Goal: Task Accomplishment & Management: Manage account settings

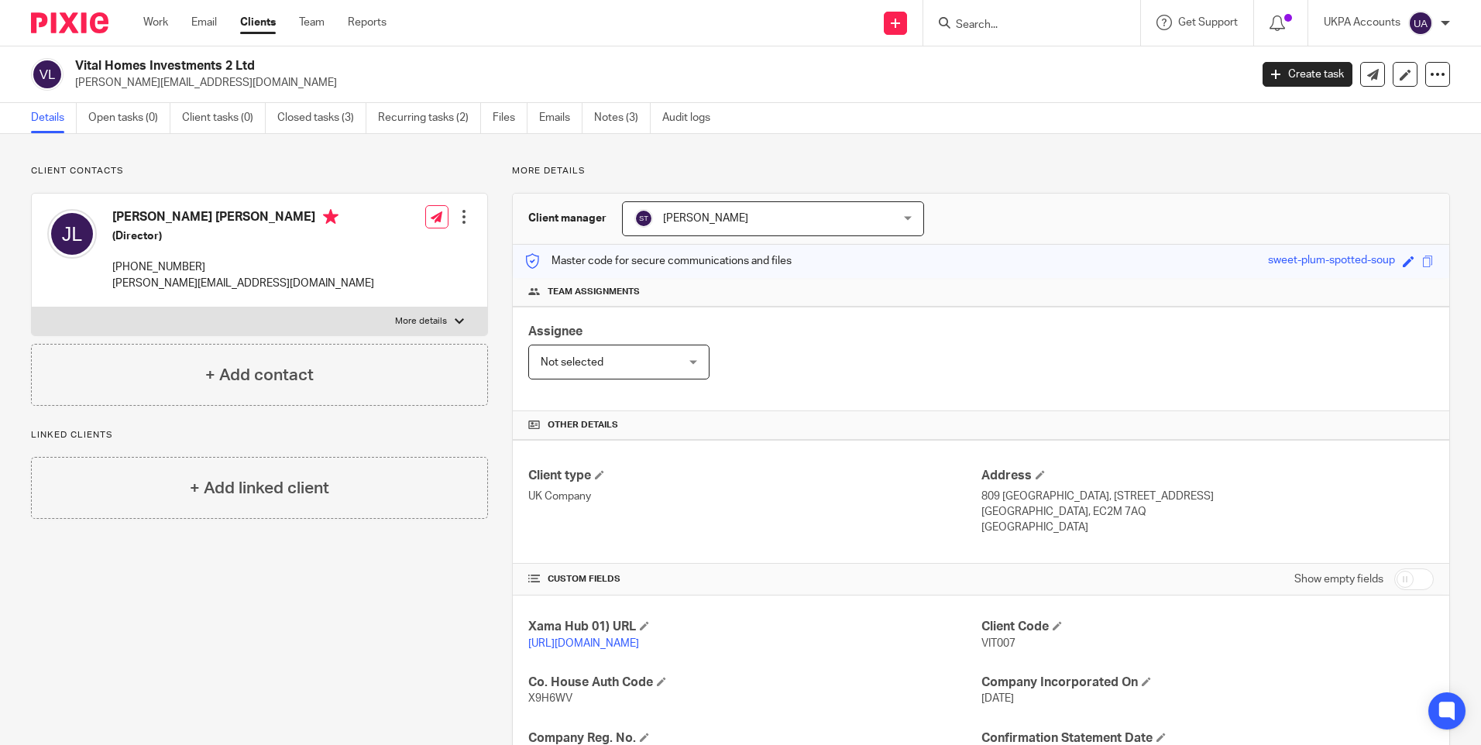
scroll to position [232, 0]
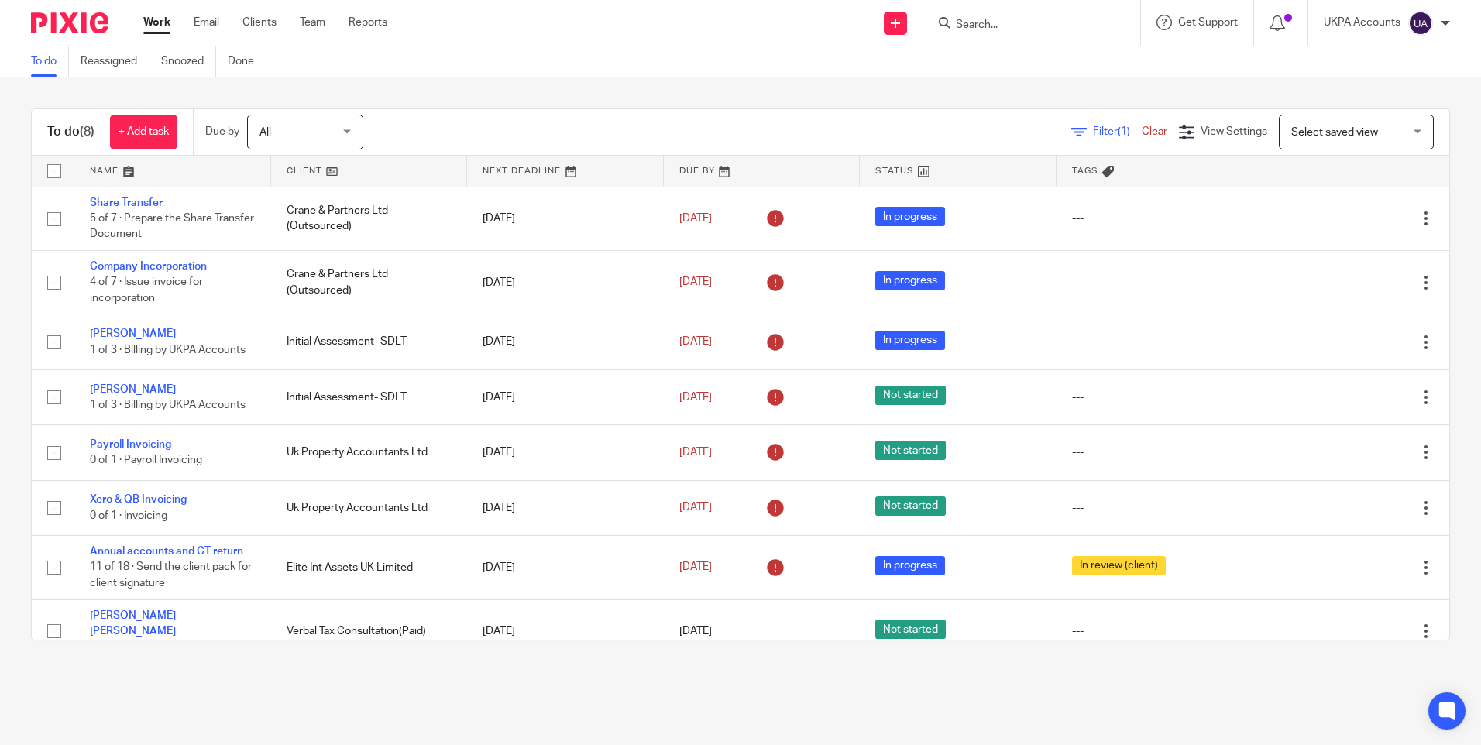
scroll to position [15, 0]
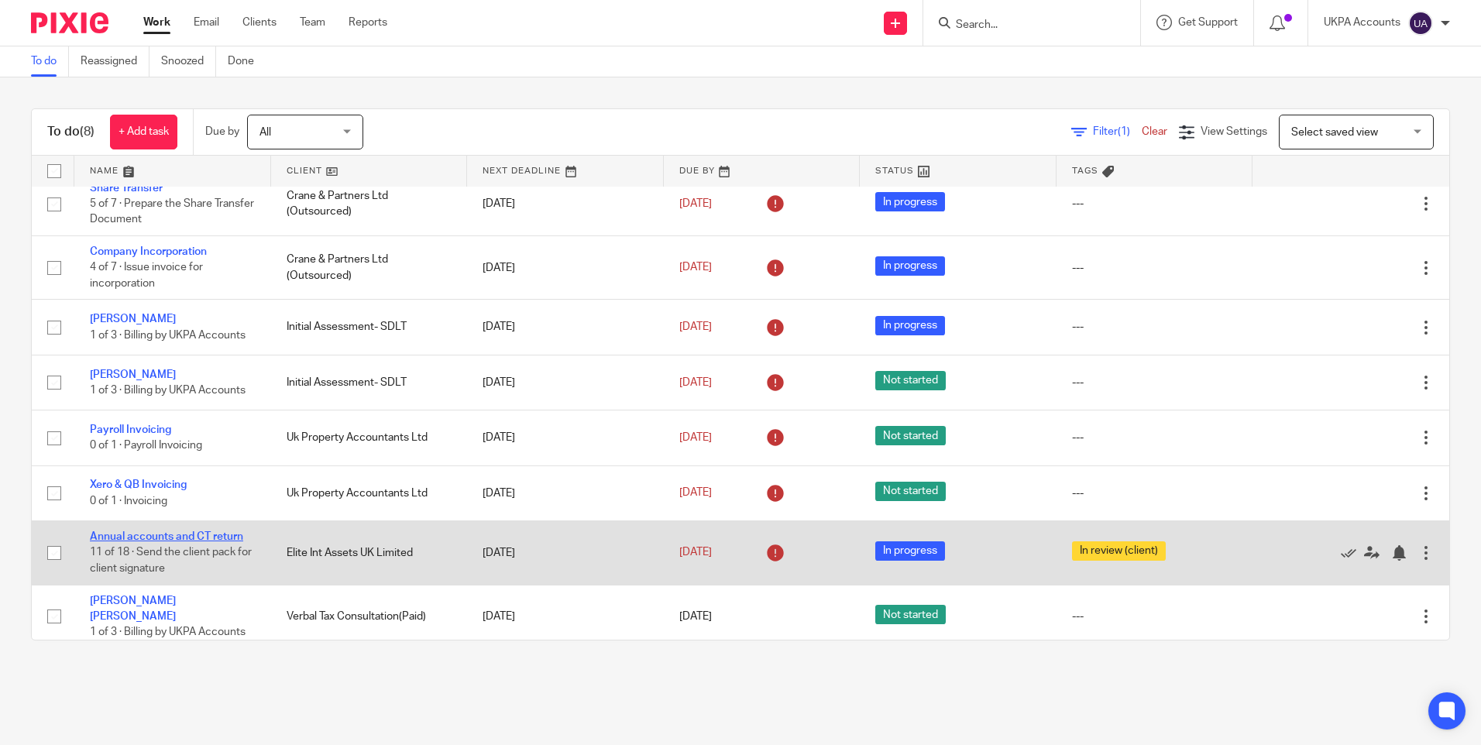
click at [169, 533] on link "Annual accounts and CT return" at bounding box center [166, 536] width 153 height 11
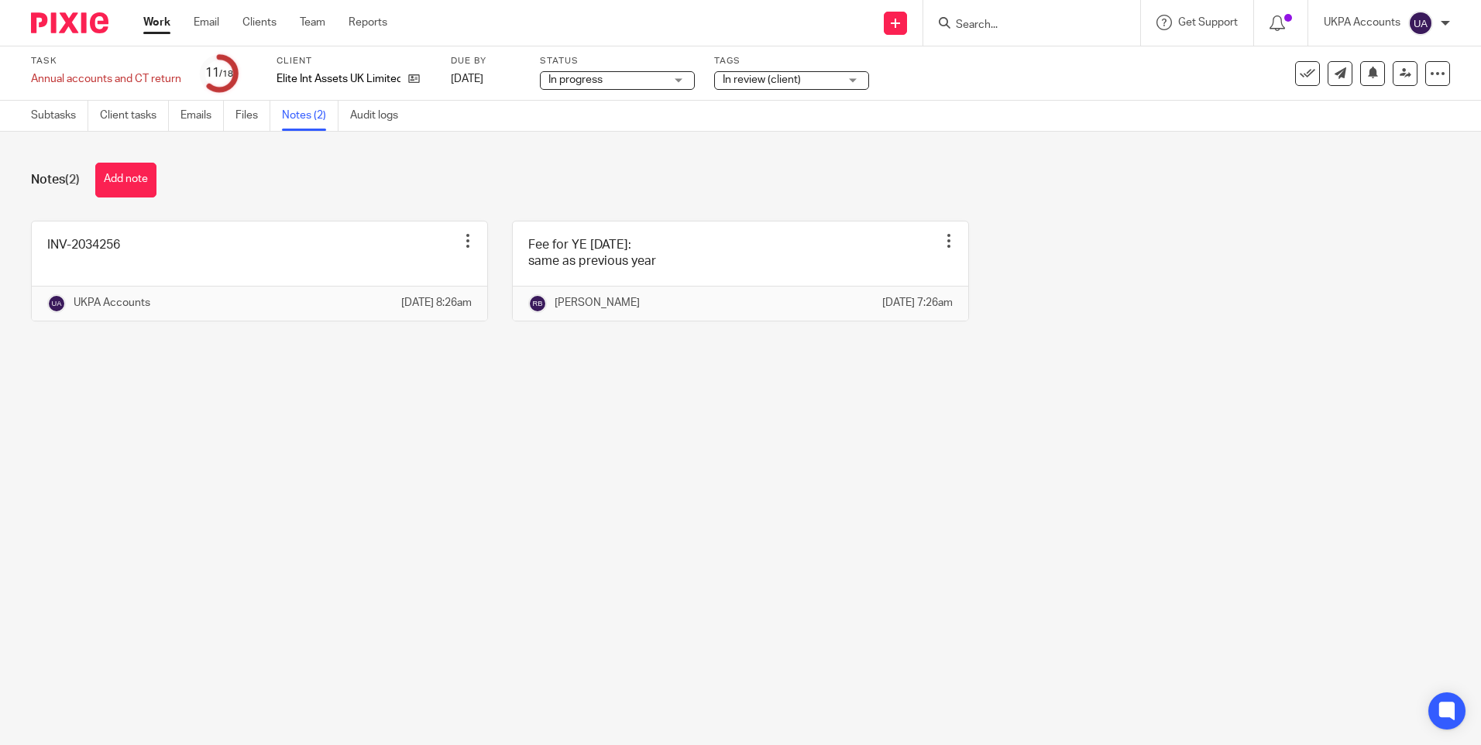
click at [842, 501] on main "Task Annual accounts and CT return Save Annual accounts and CT return 11 /18 Cl…" at bounding box center [740, 372] width 1481 height 745
click at [52, 118] on link "Subtasks" at bounding box center [59, 116] width 57 height 30
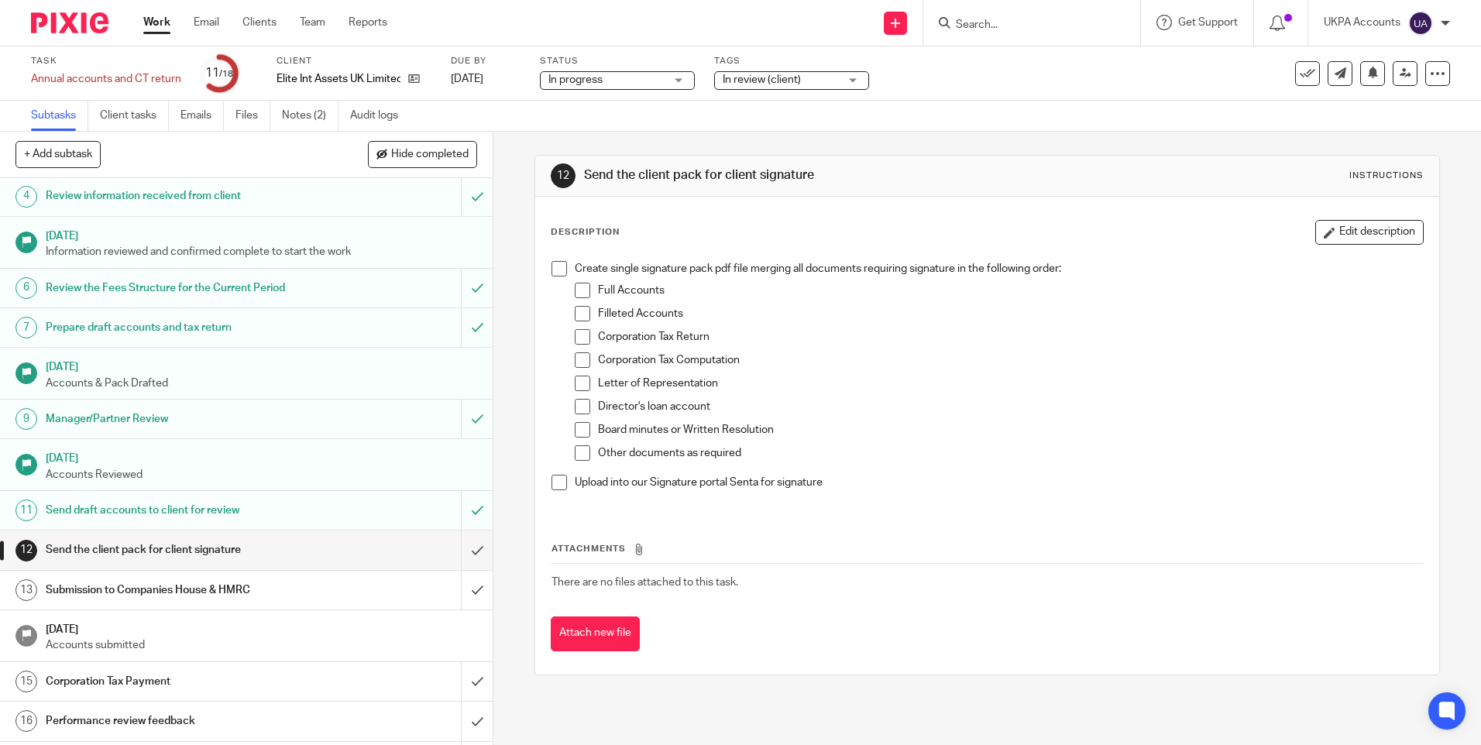
scroll to position [208, 0]
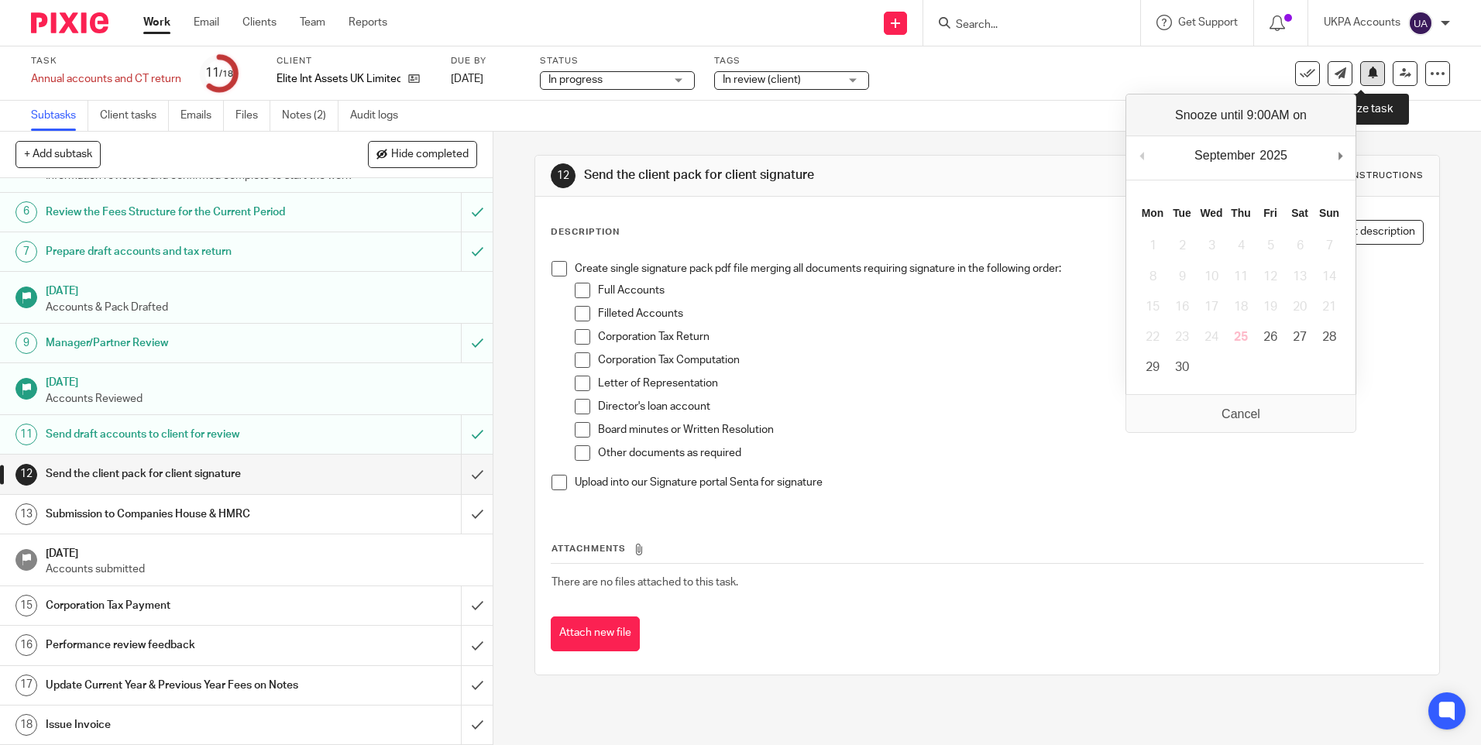
click at [1367, 72] on icon at bounding box center [1373, 73] width 12 height 12
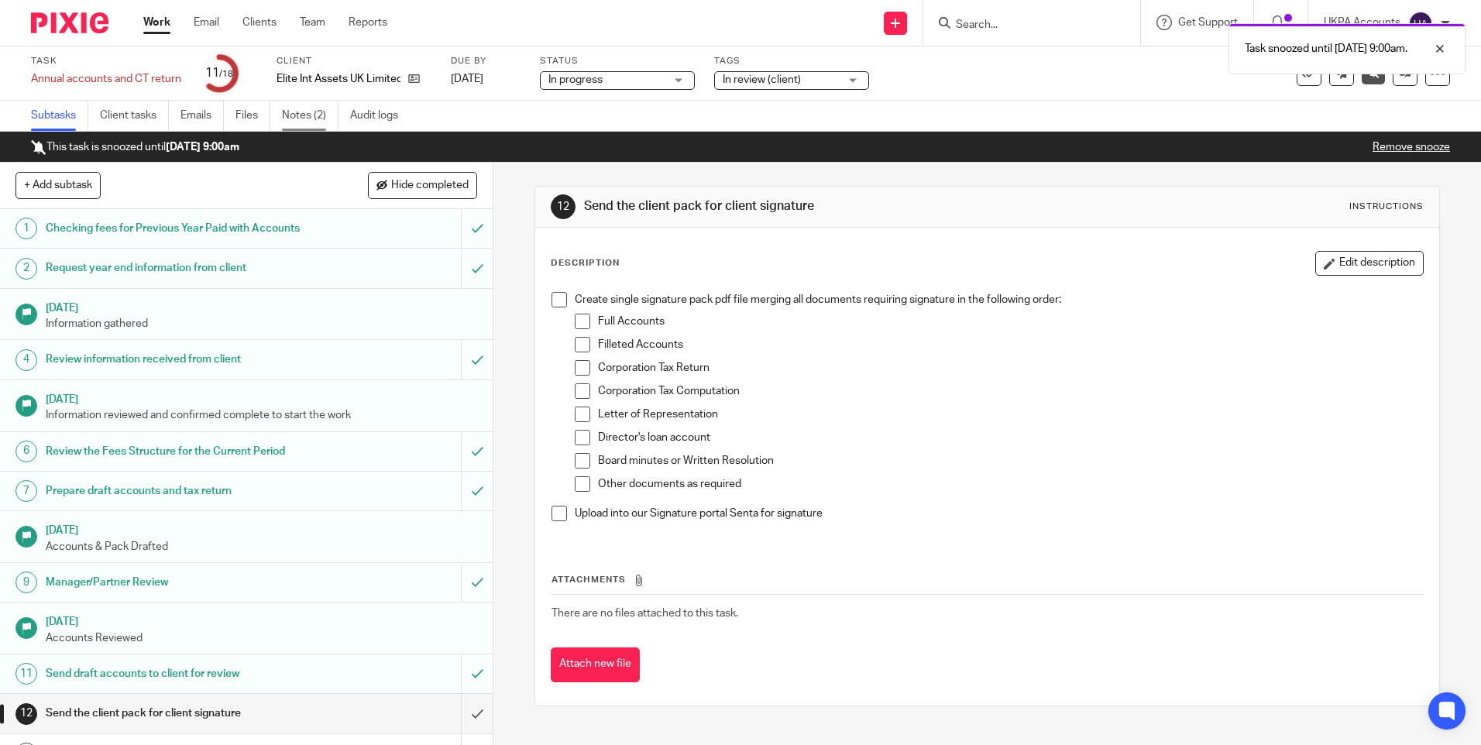
click at [304, 112] on link "Notes (2)" at bounding box center [310, 116] width 57 height 30
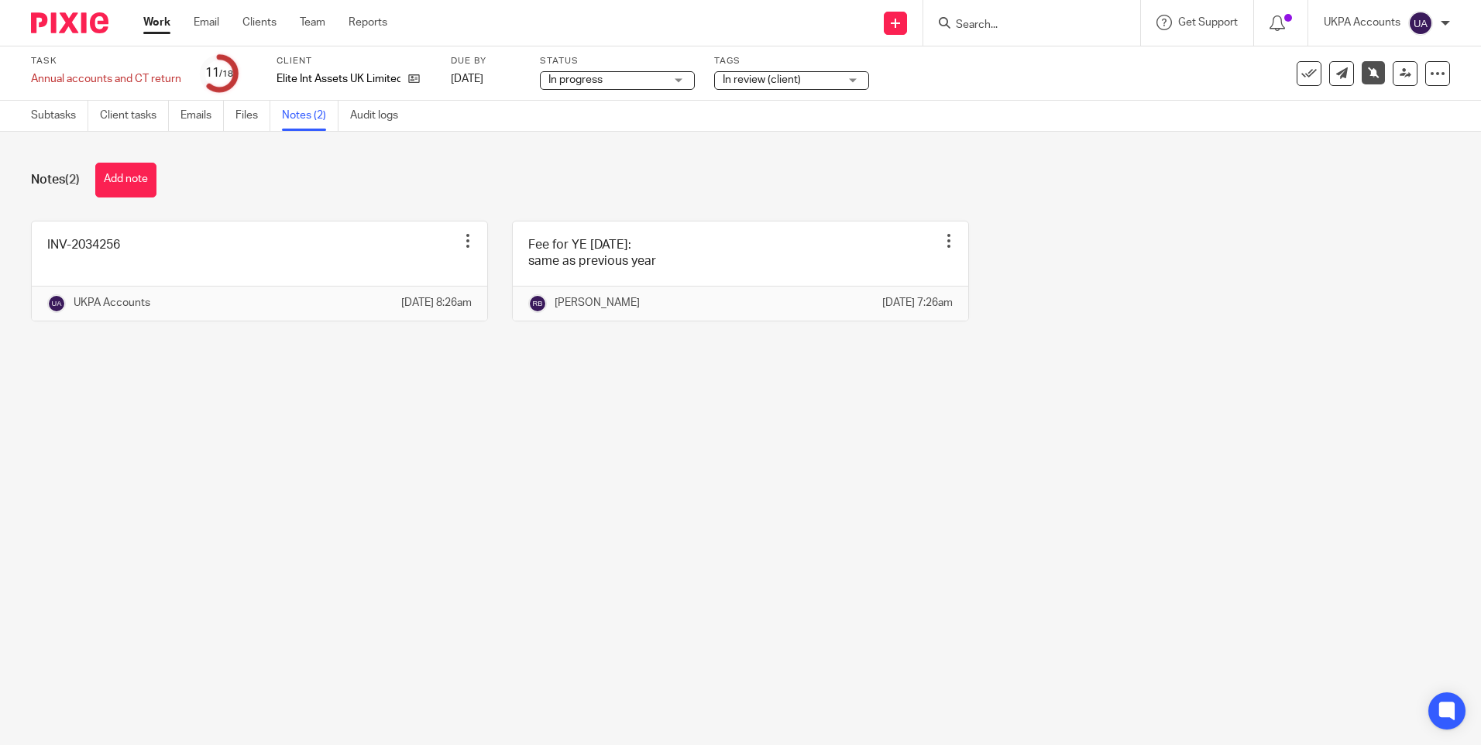
click at [163, 22] on link "Work" at bounding box center [156, 22] width 27 height 15
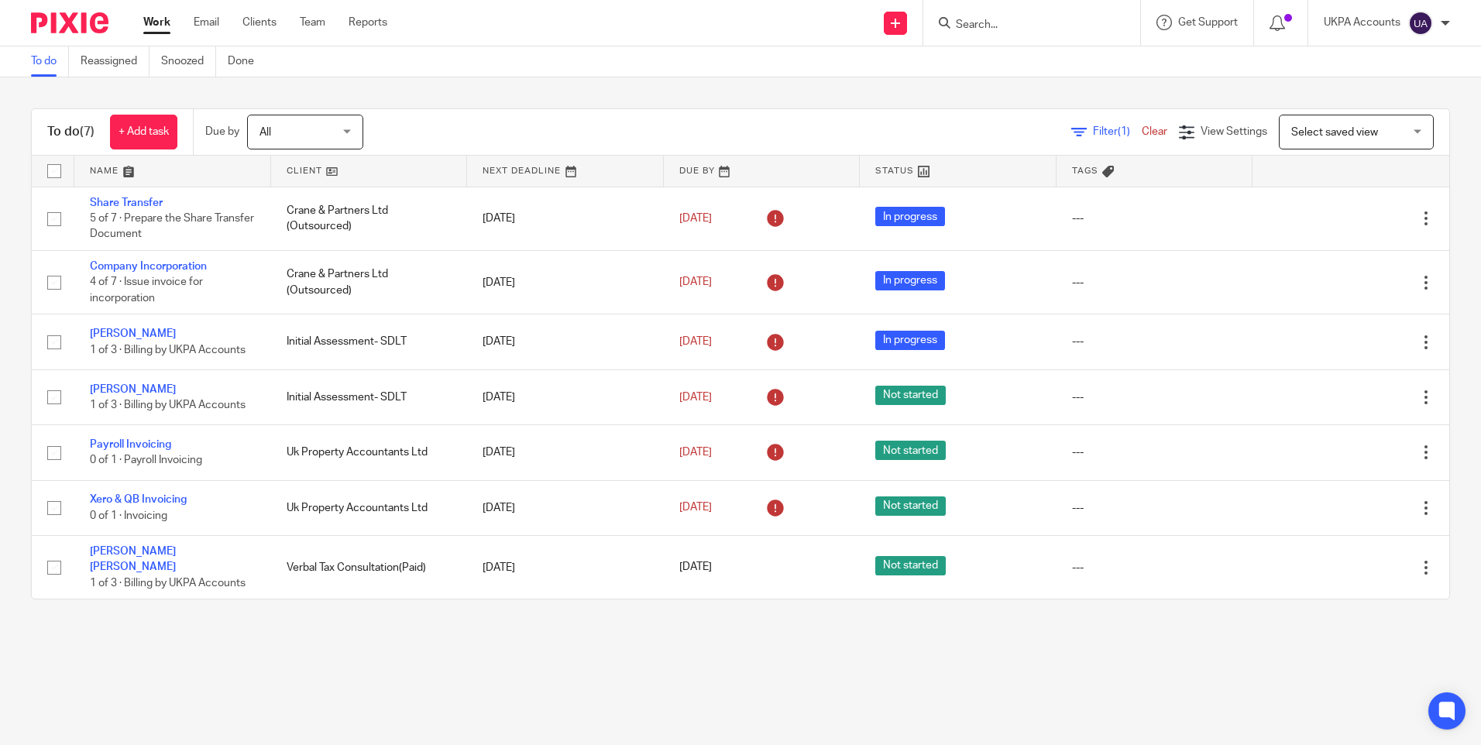
click at [50, 60] on link "To do" at bounding box center [50, 61] width 38 height 30
click at [41, 61] on link "To do" at bounding box center [50, 61] width 38 height 30
click at [1001, 19] on input "Search" at bounding box center [1023, 26] width 139 height 14
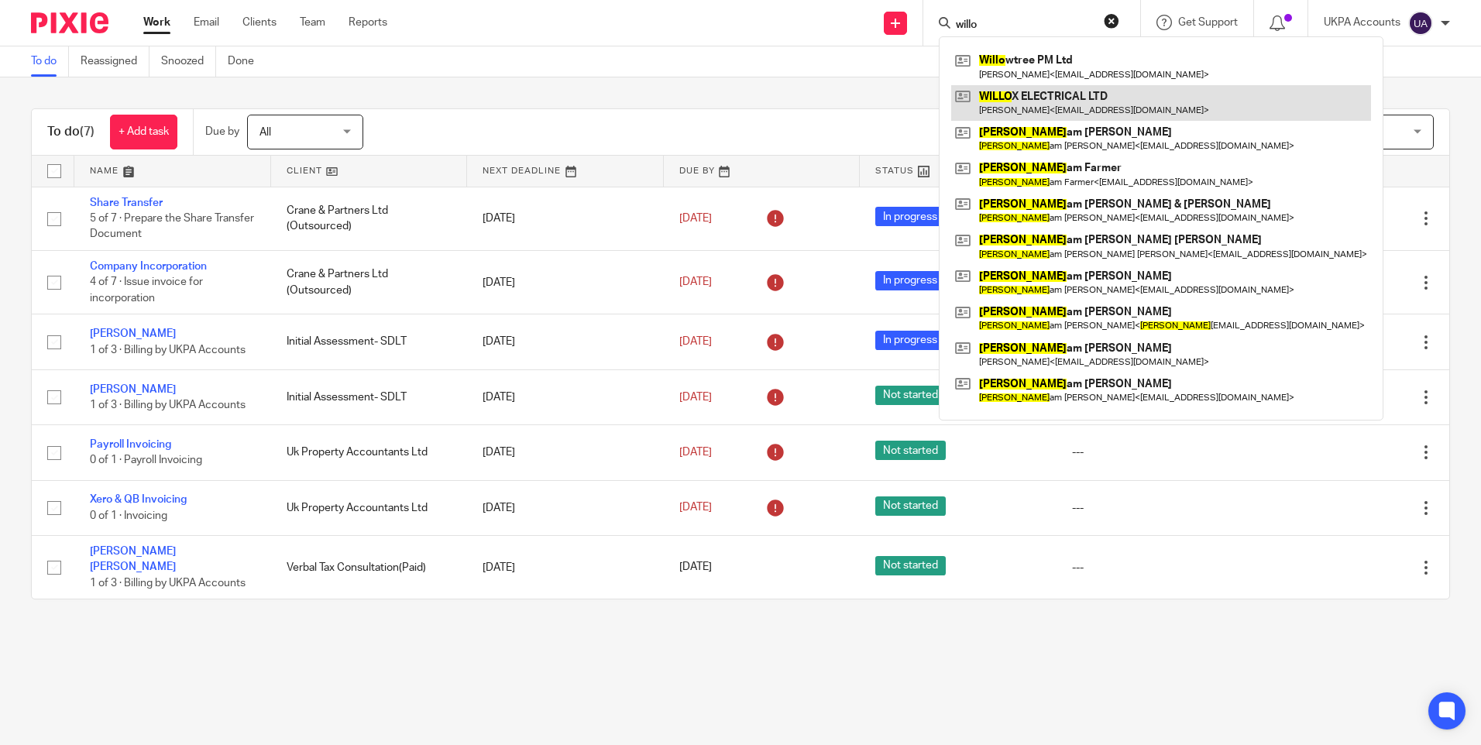
type input "willo"
click at [1073, 105] on link at bounding box center [1161, 103] width 420 height 36
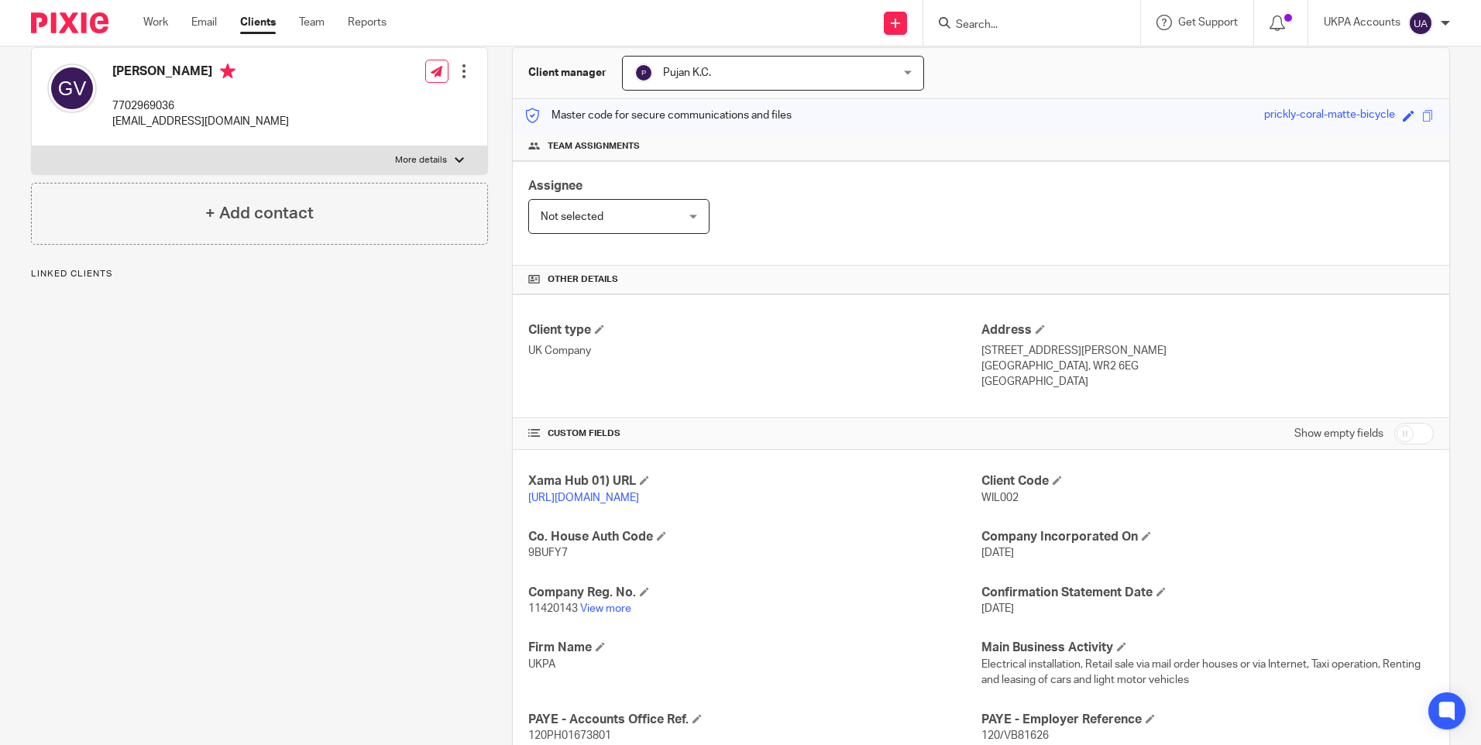
scroll to position [155, 0]
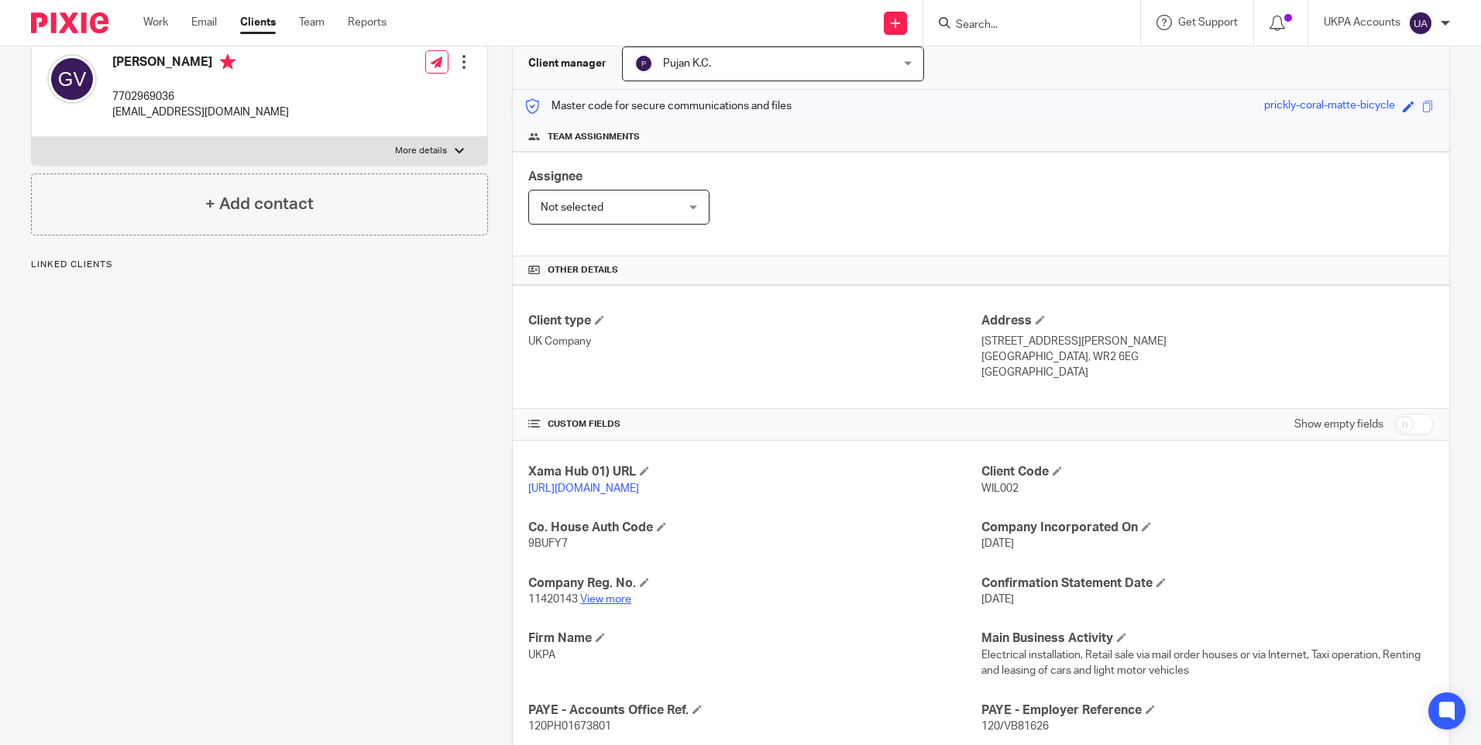
click at [614, 605] on link "View more" at bounding box center [605, 599] width 51 height 11
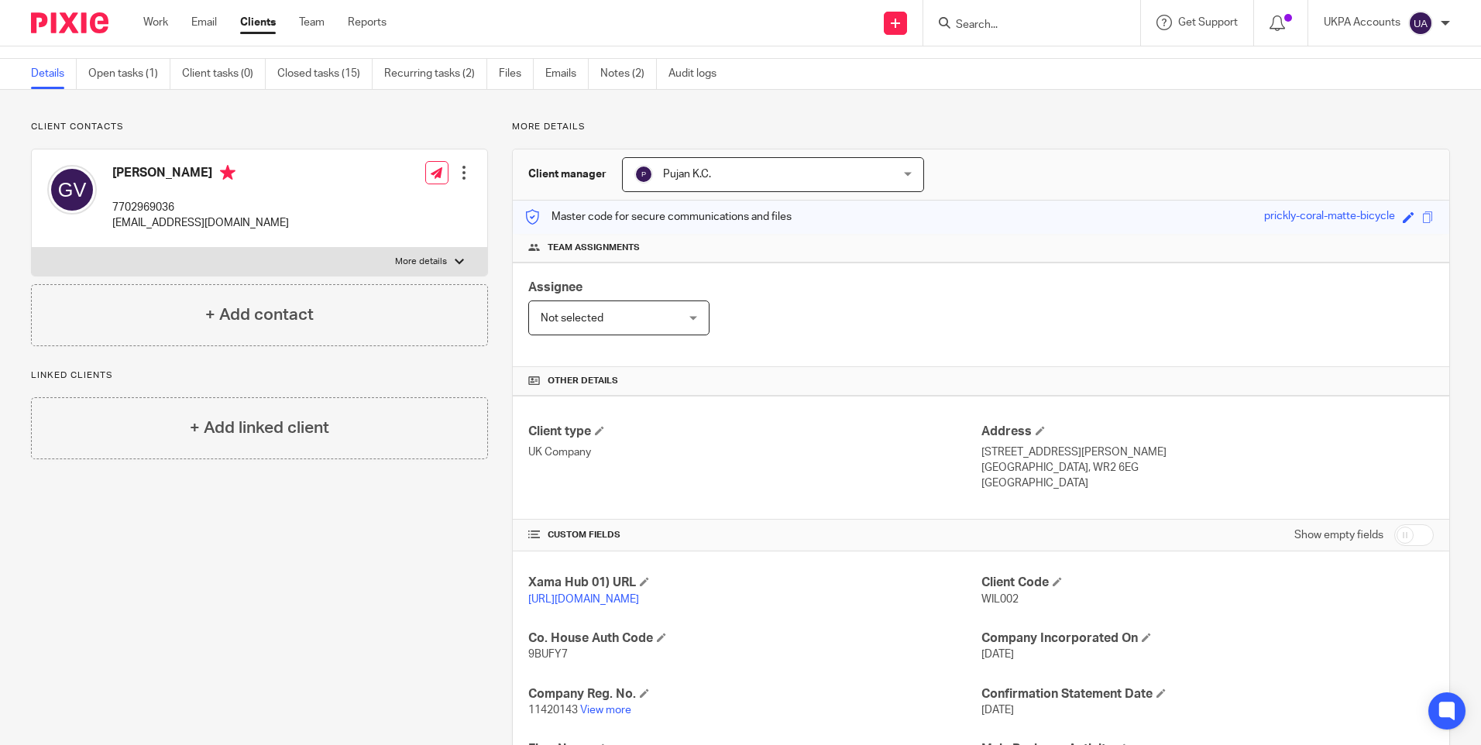
scroll to position [0, 0]
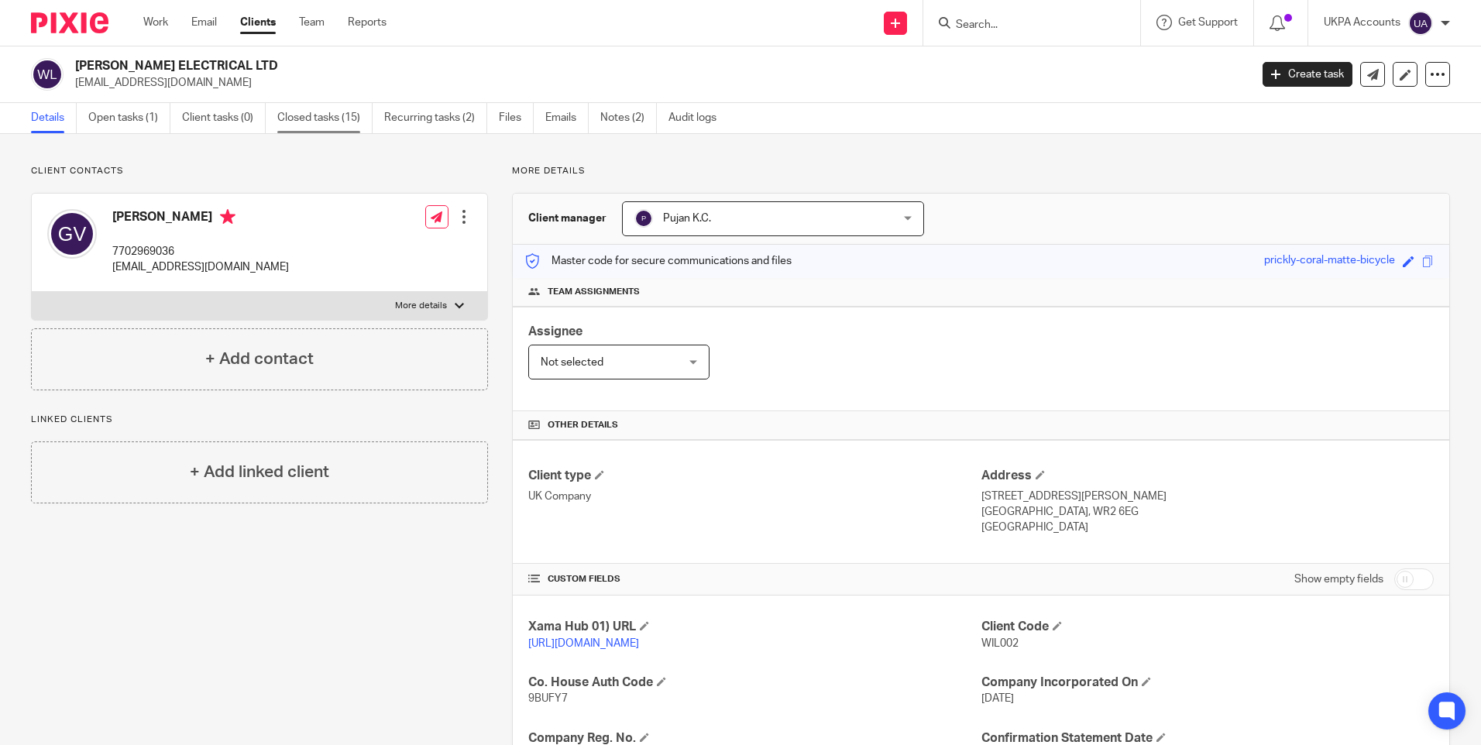
click at [331, 112] on link "Closed tasks (15)" at bounding box center [324, 118] width 95 height 30
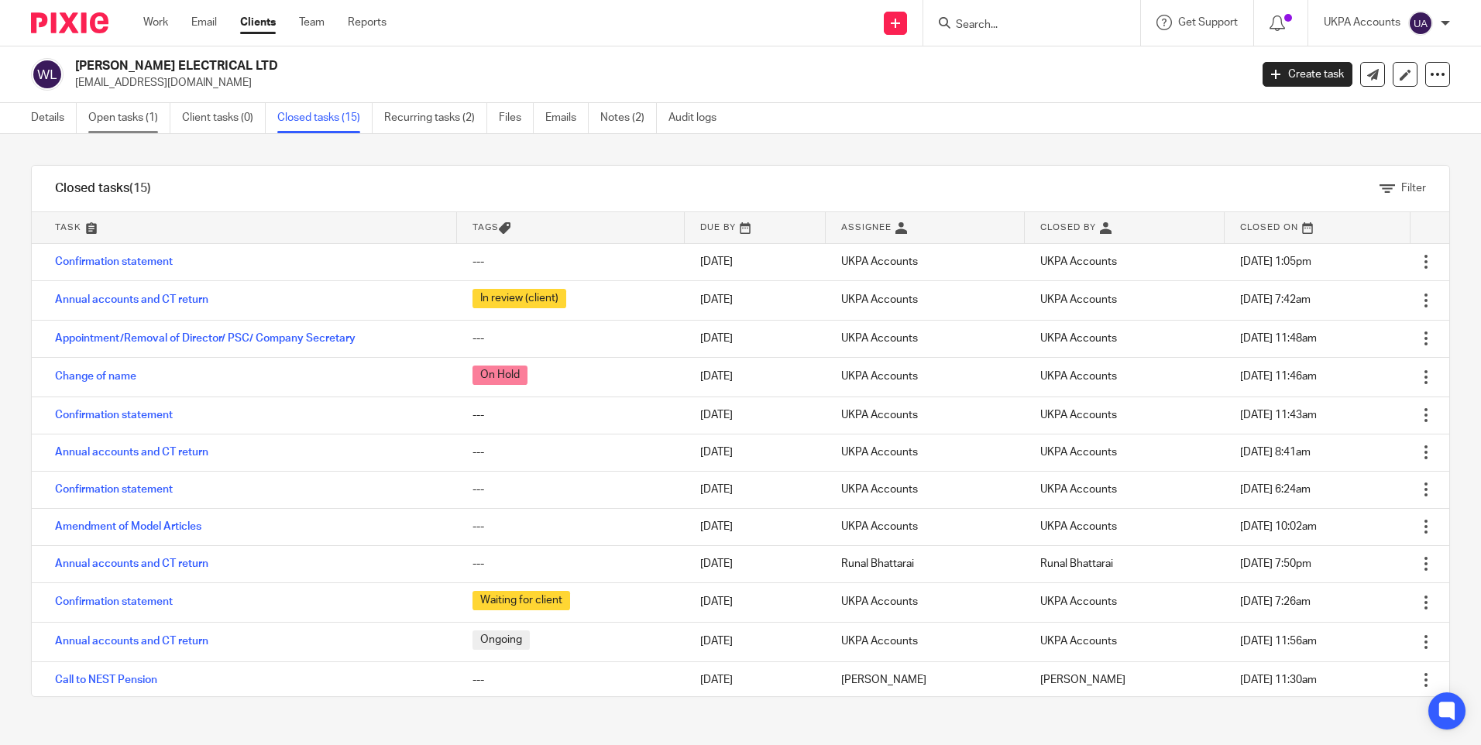
click at [135, 126] on link "Open tasks (1)" at bounding box center [129, 118] width 82 height 30
